Goal: Information Seeking & Learning: Learn about a topic

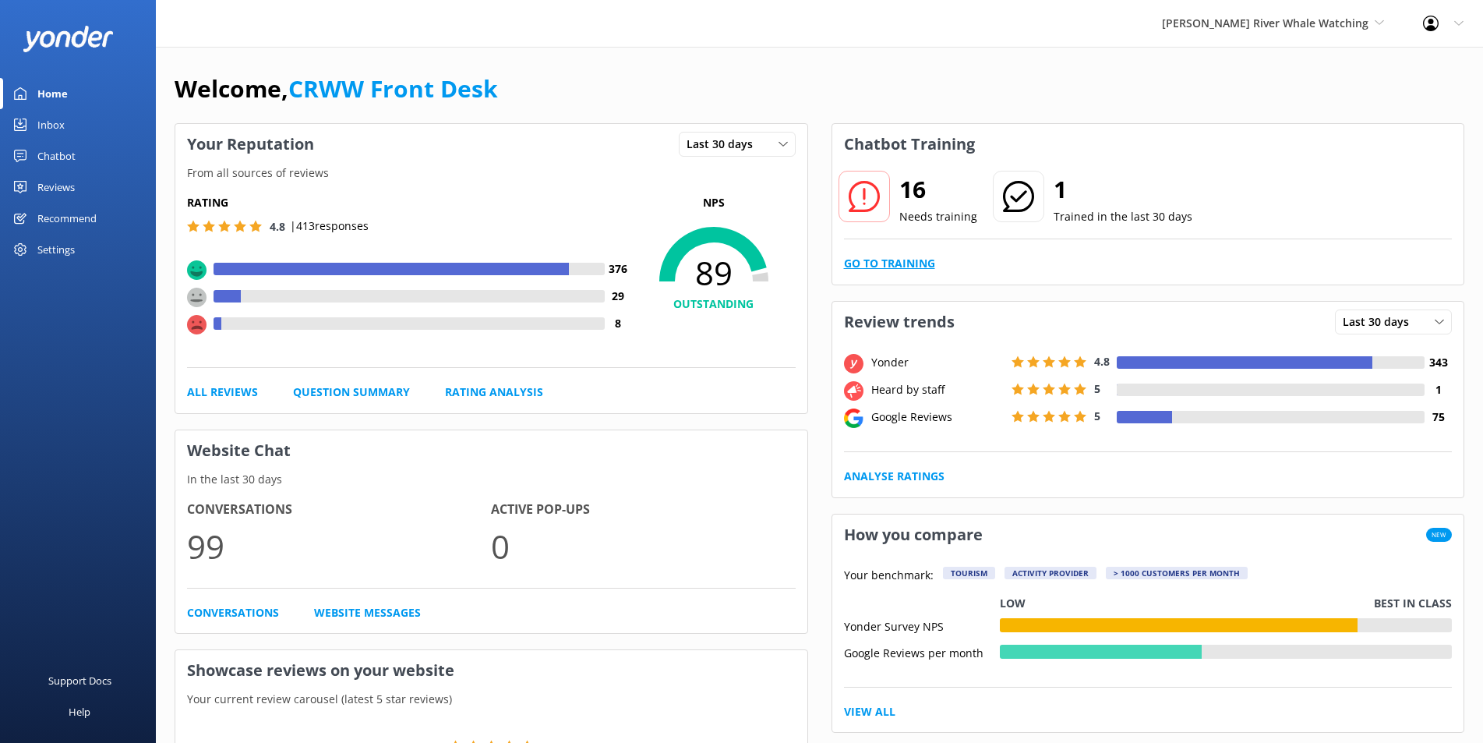
click at [921, 259] on link "Go to Training" at bounding box center [889, 263] width 91 height 17
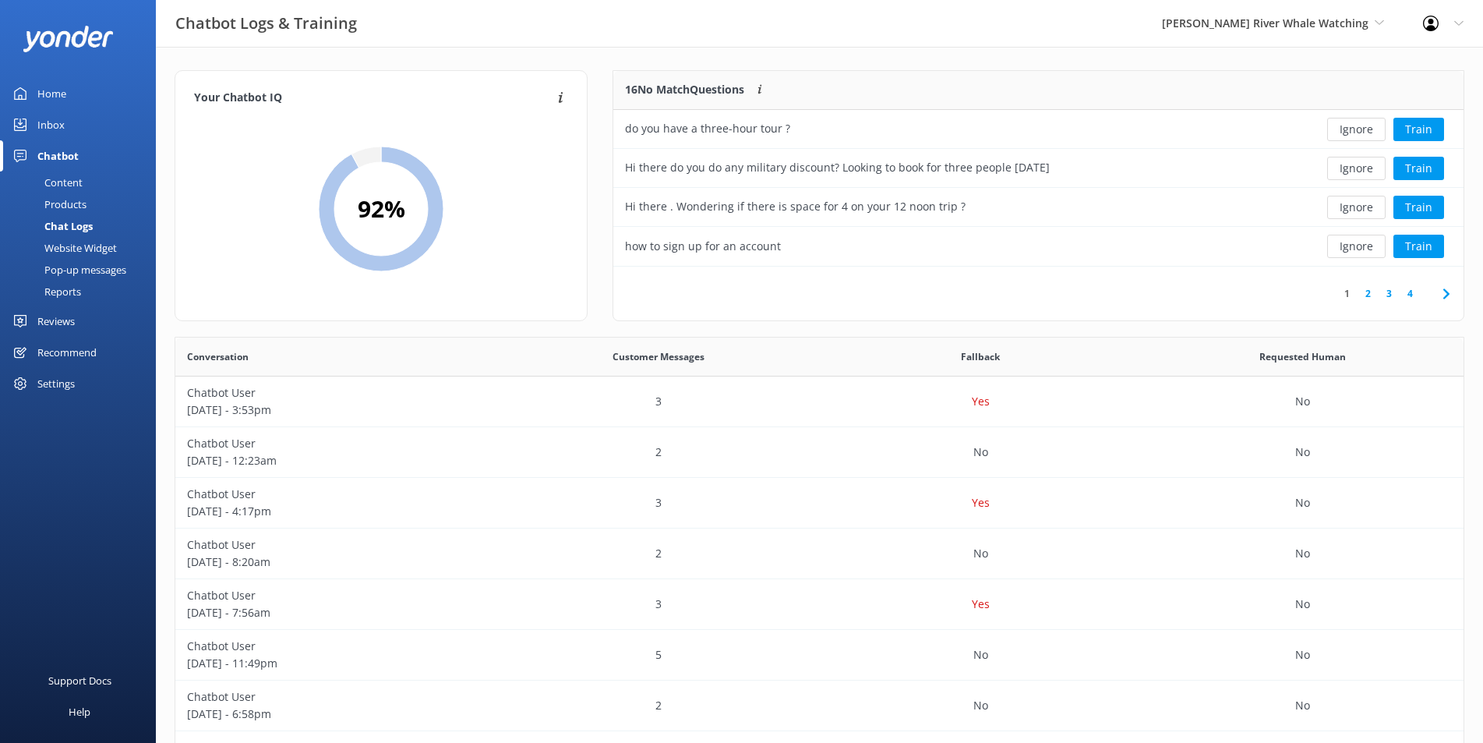
click at [1367, 287] on link "2" at bounding box center [1367, 293] width 21 height 15
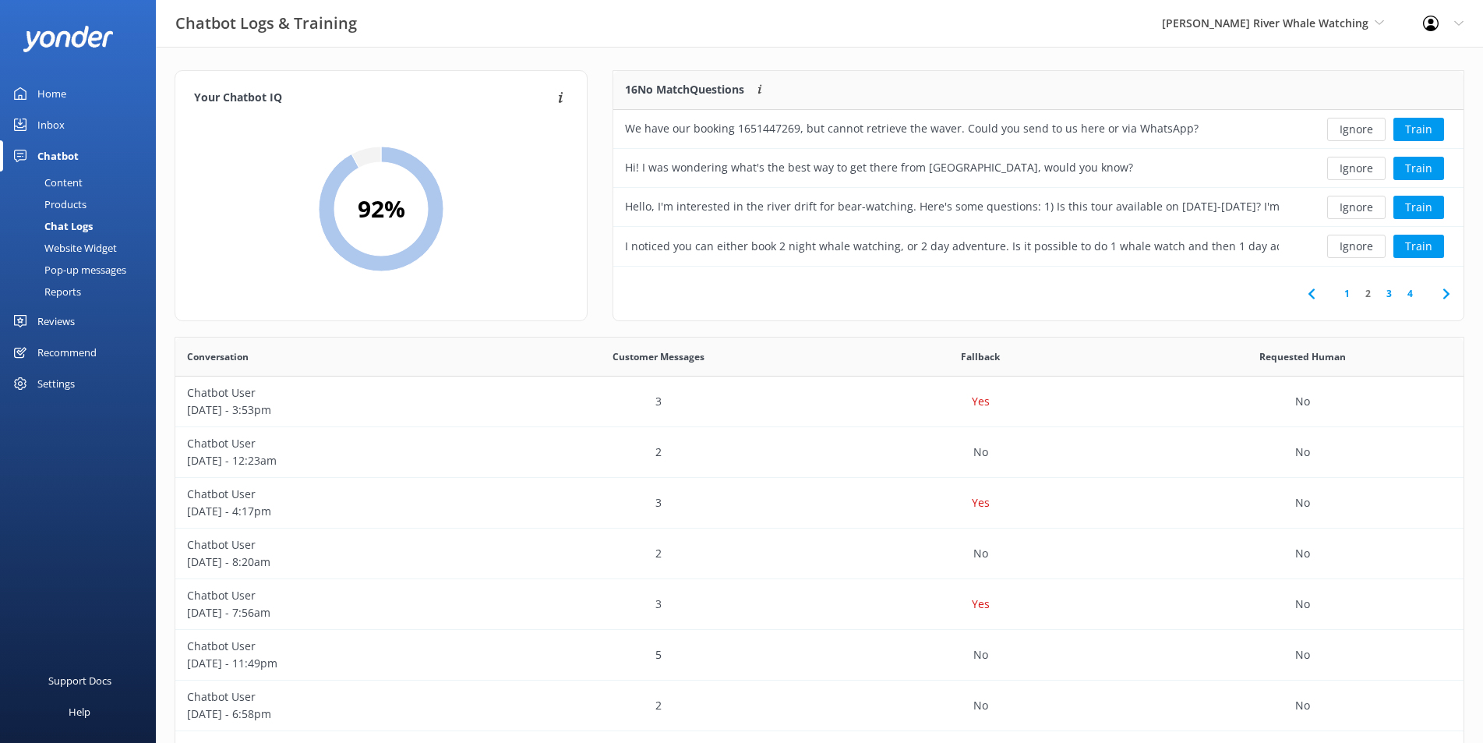
click at [1379, 296] on link "3" at bounding box center [1388, 293] width 21 height 15
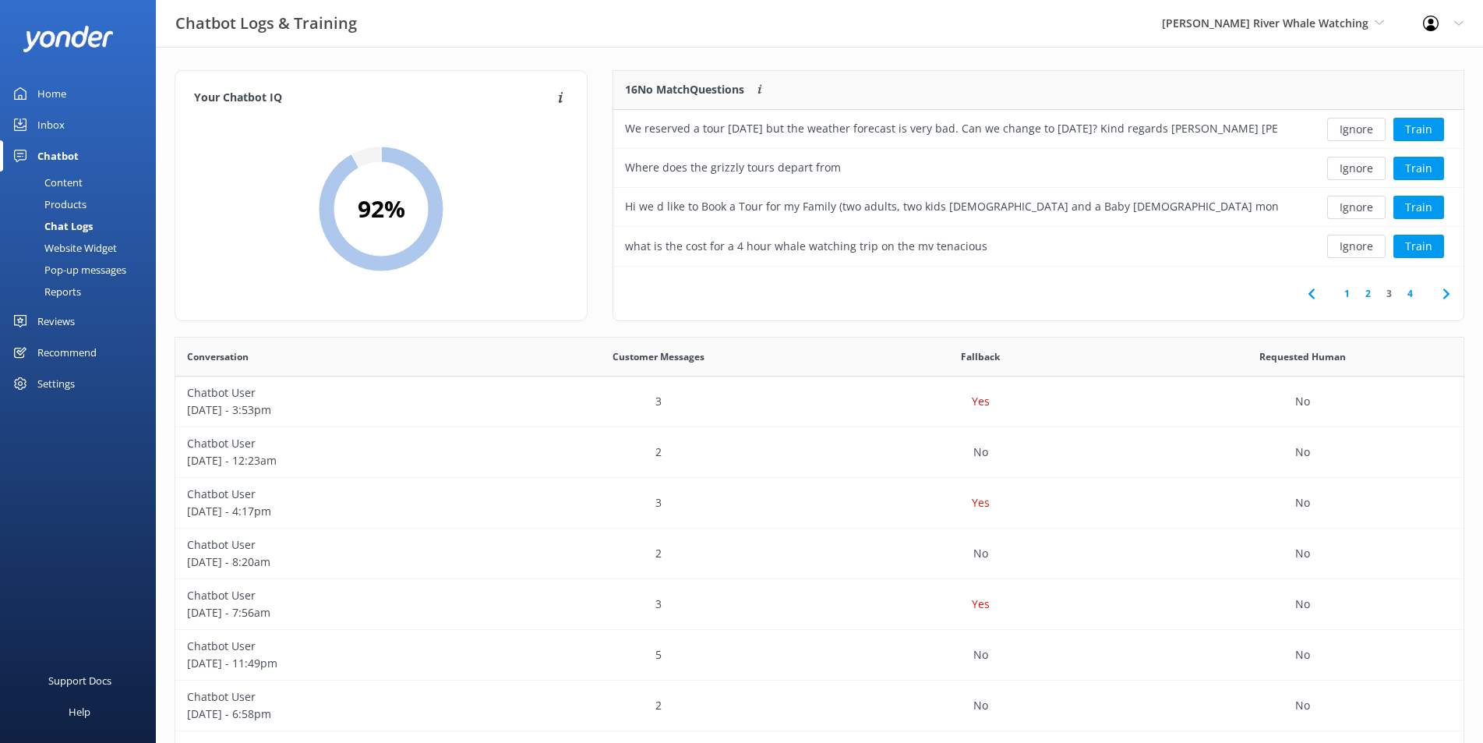
click at [1403, 294] on link "4" at bounding box center [1409, 293] width 21 height 15
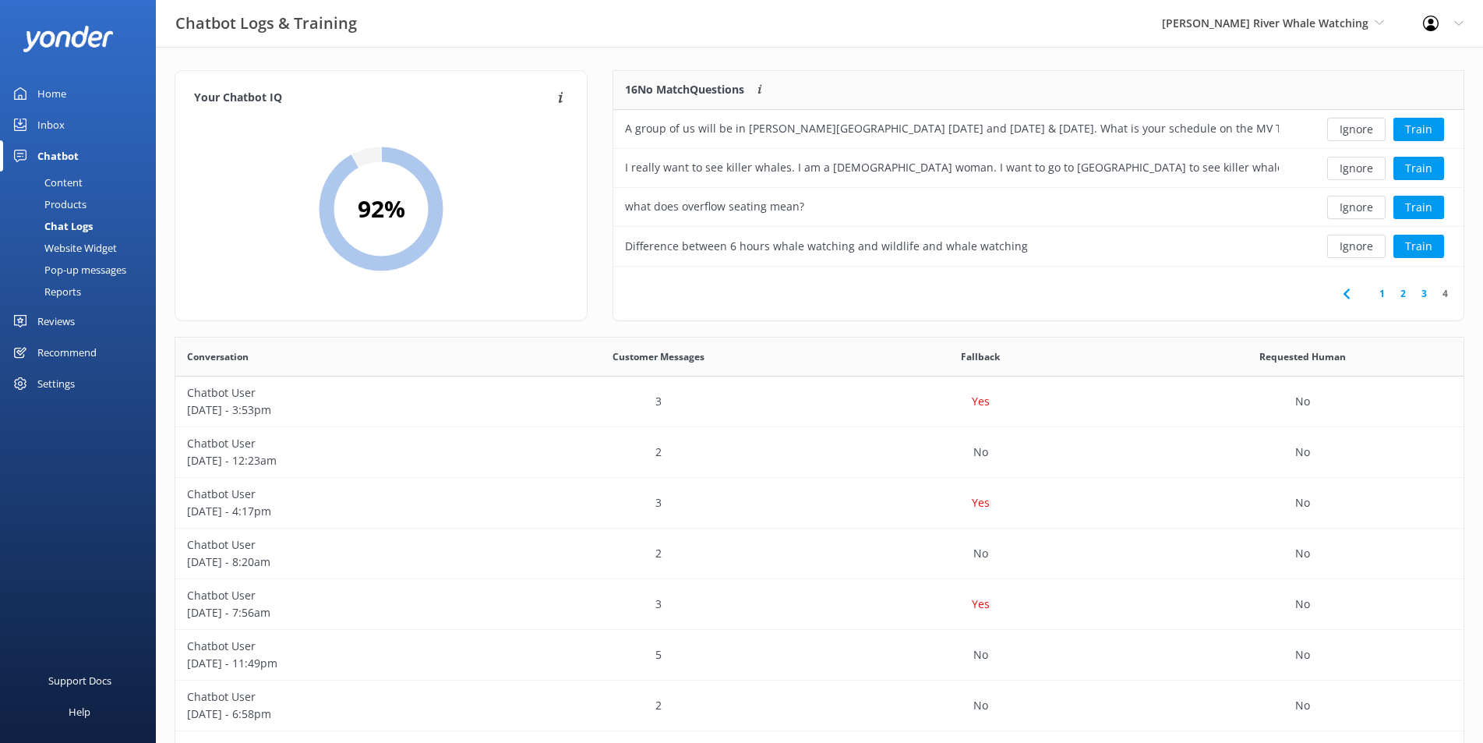
click at [51, 92] on div "Home" at bounding box center [51, 93] width 29 height 31
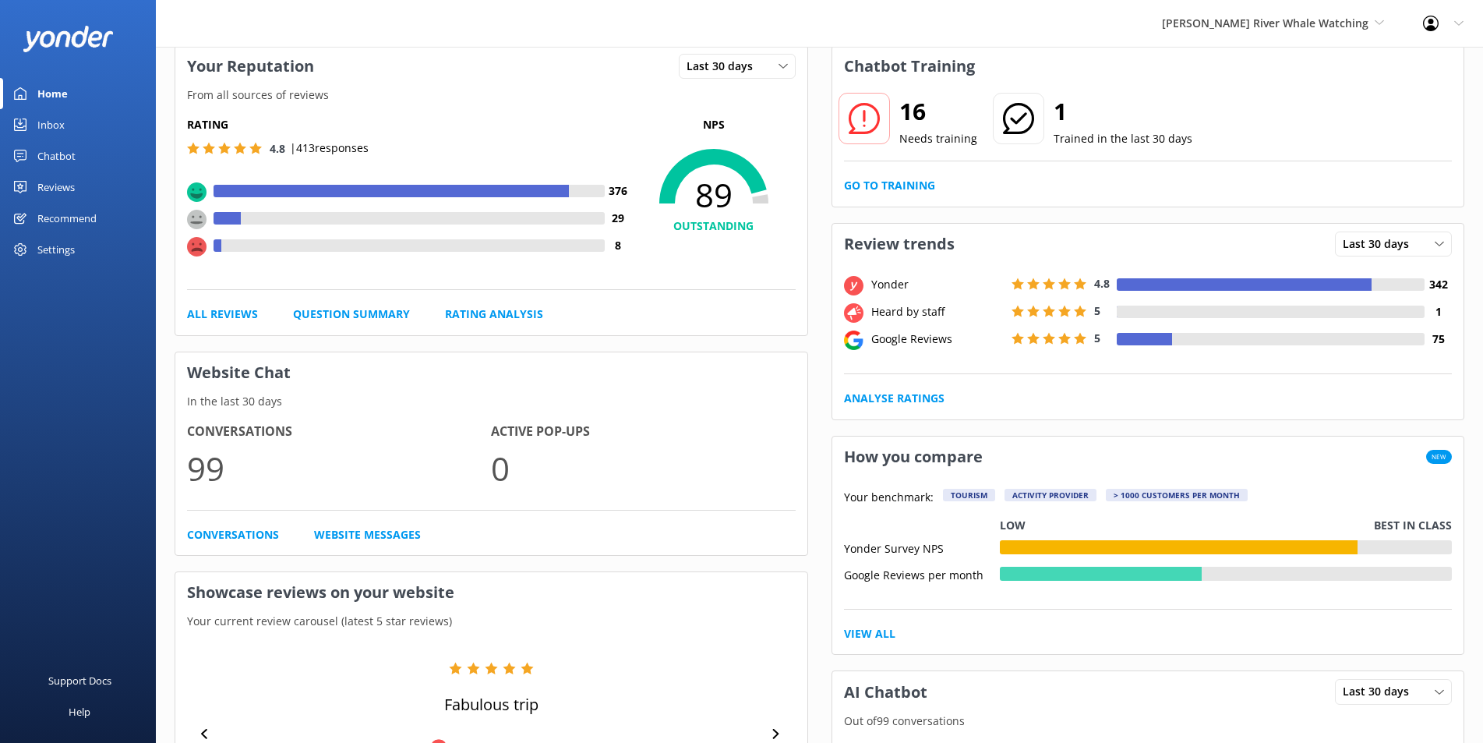
scroll to position [390, 0]
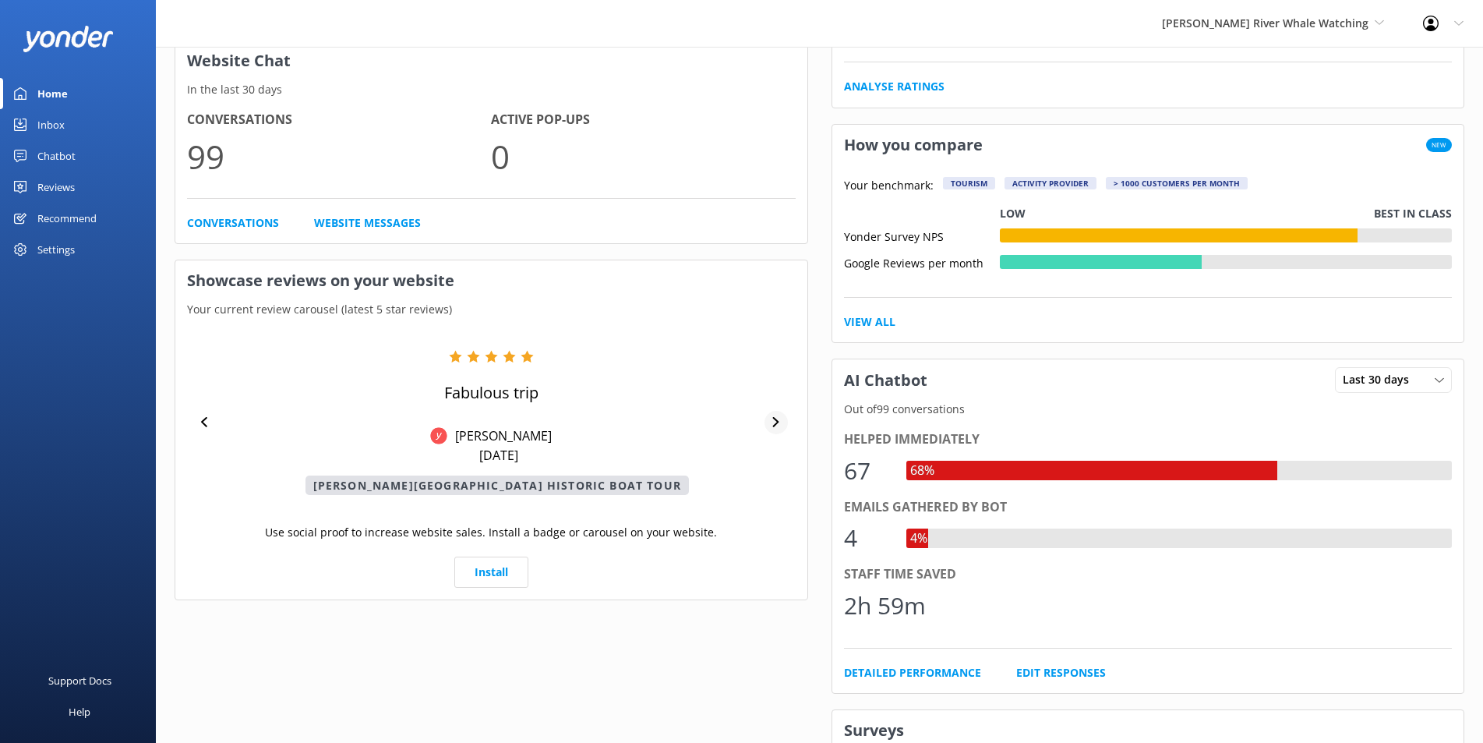
click at [782, 417] on div at bounding box center [775, 422] width 23 height 23
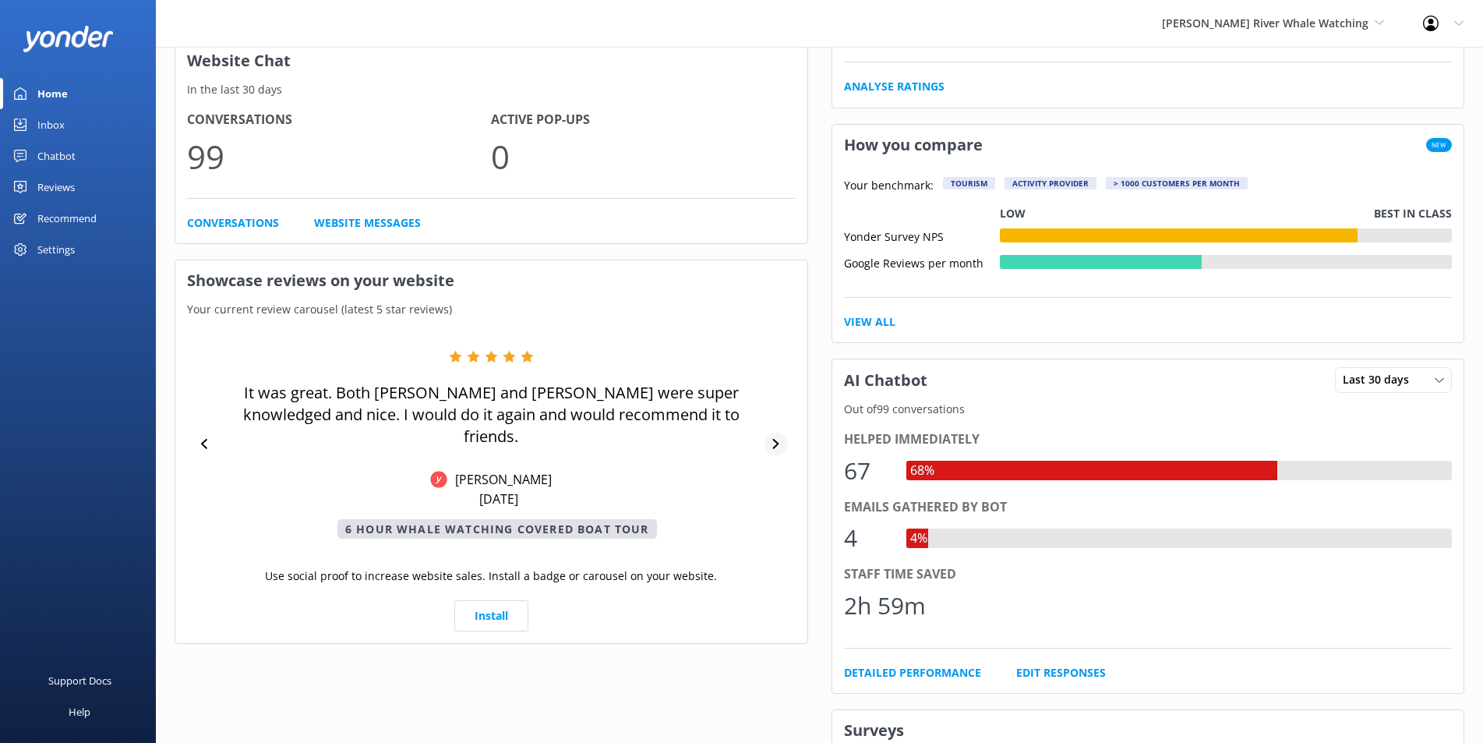
click at [774, 432] on div at bounding box center [775, 443] width 23 height 23
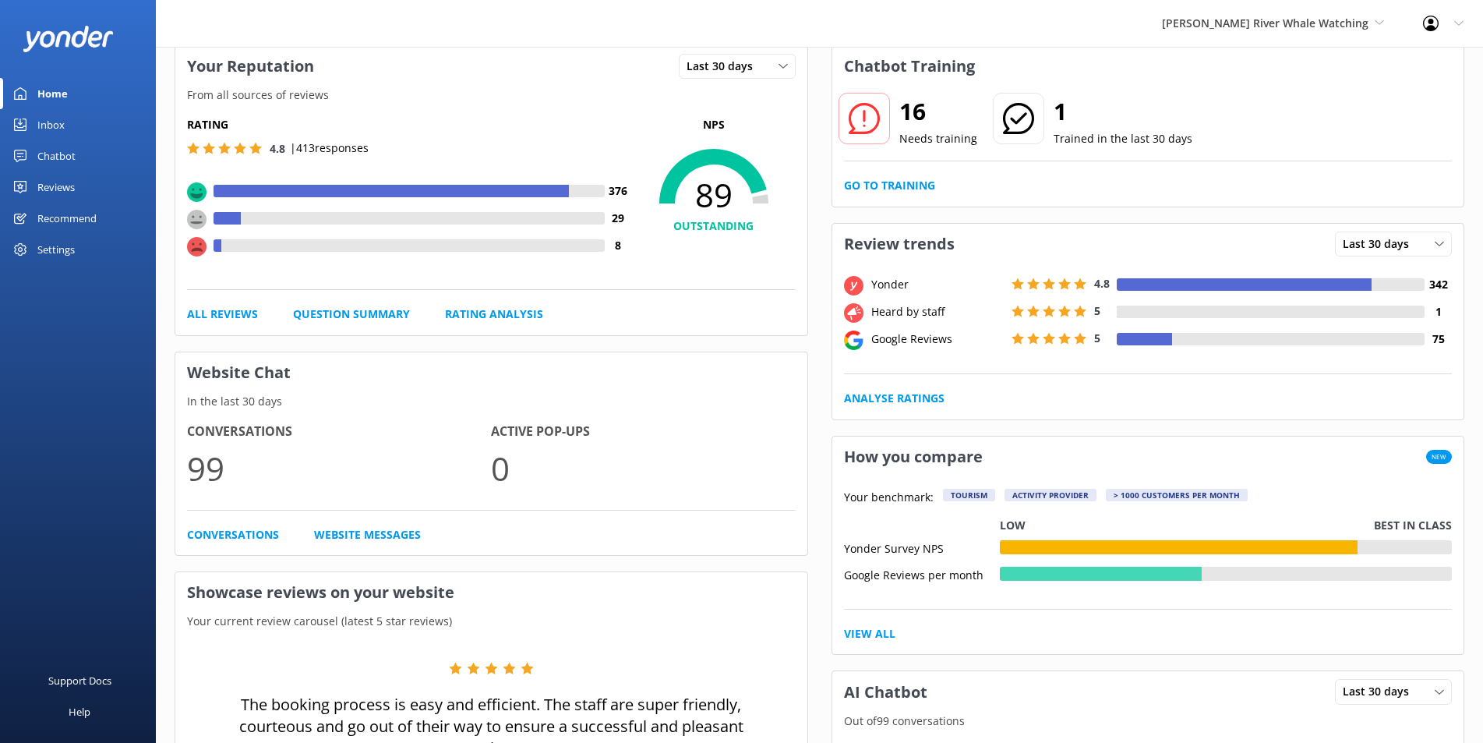
scroll to position [0, 0]
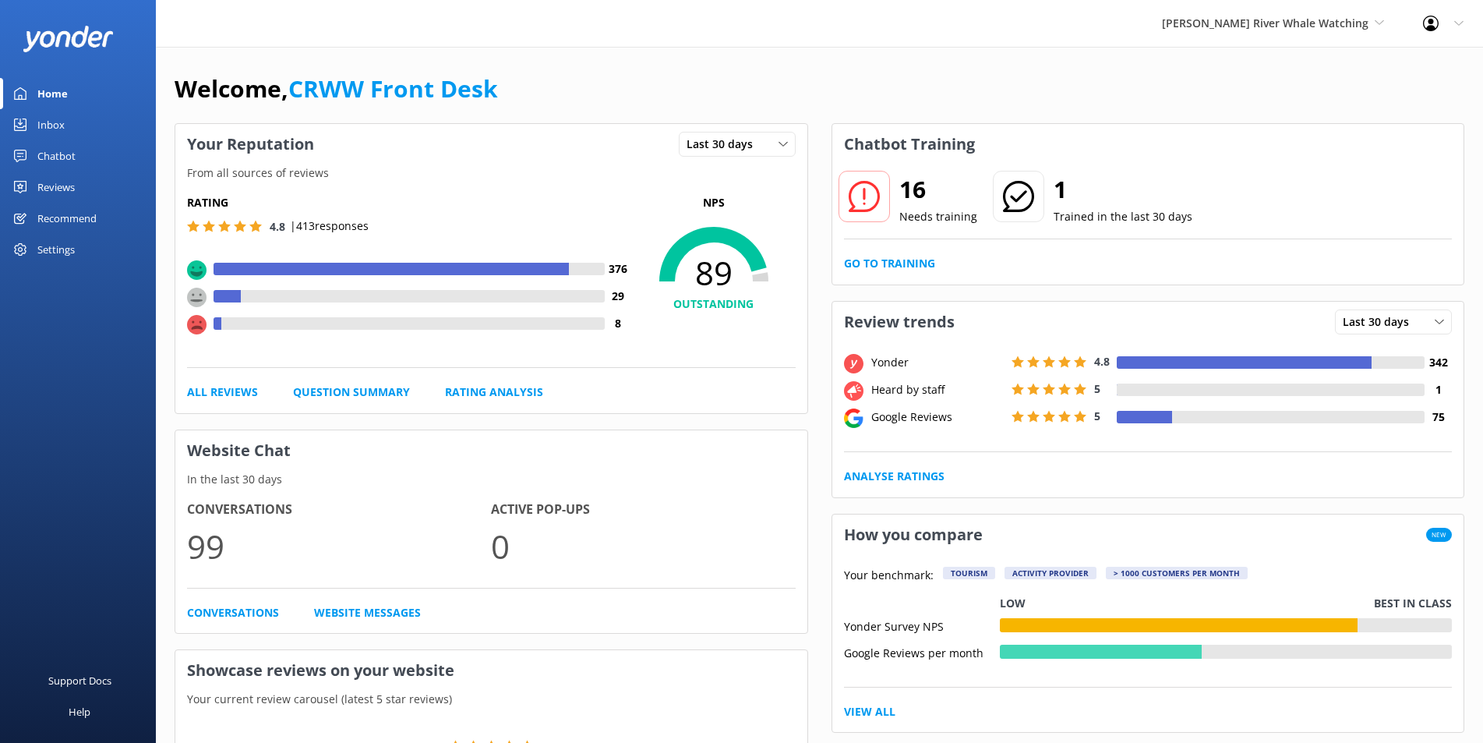
click at [58, 90] on div "Home" at bounding box center [52, 93] width 30 height 31
